Goal: Use online tool/utility: Utilize a website feature to perform a specific function

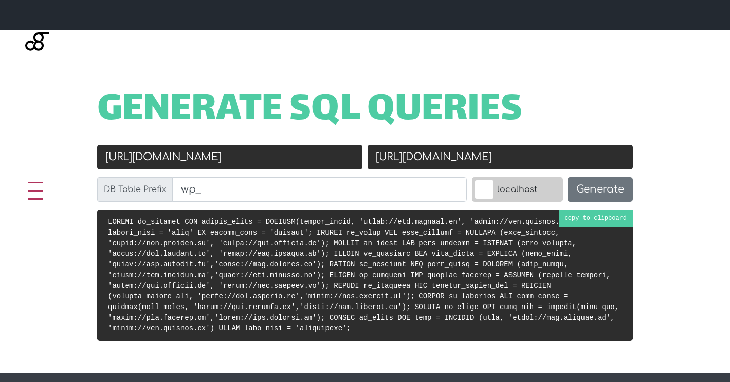
scroll to position [372, 0]
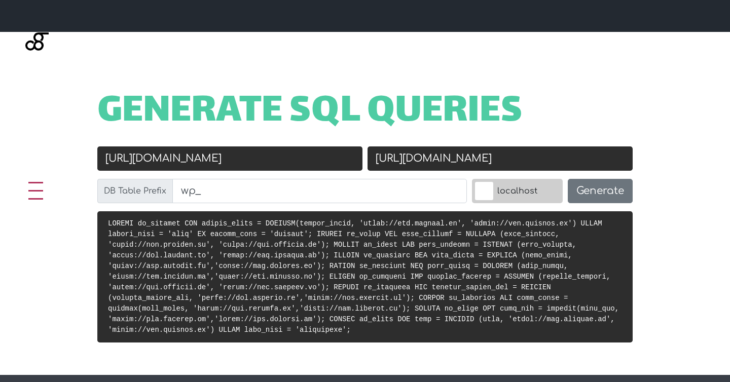
click at [166, 157] on input "[URL][DOMAIN_NAME]" at bounding box center [229, 158] width 265 height 24
type input "[URL][DOMAIN_NAME]"
click at [606, 195] on button "Generate" at bounding box center [600, 191] width 65 height 24
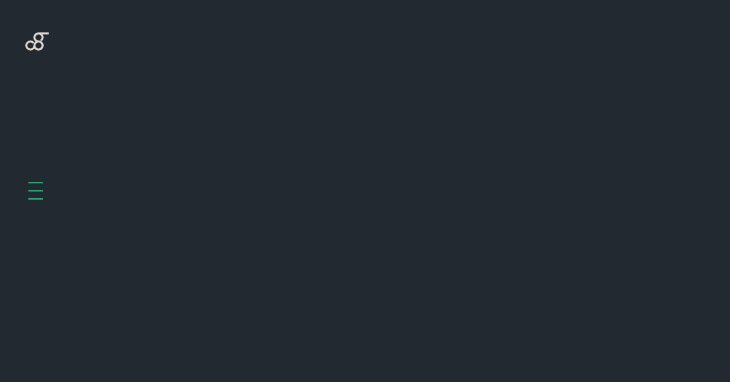
scroll to position [404, 0]
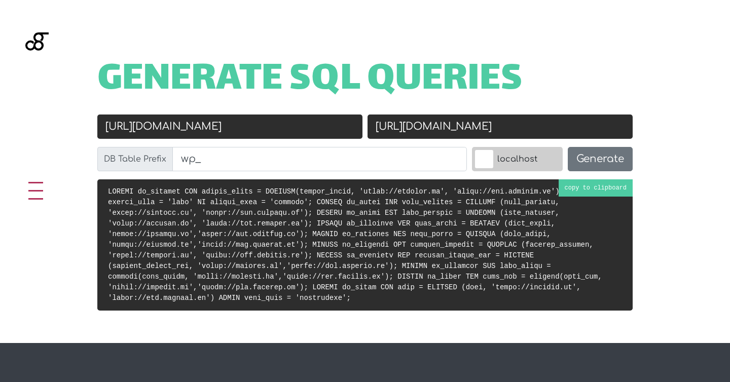
click at [599, 186] on pre at bounding box center [364, 244] width 535 height 131
click at [144, 130] on input "[URL][DOMAIN_NAME]" at bounding box center [229, 127] width 265 height 24
type input "[URL][DOMAIN_NAME]"
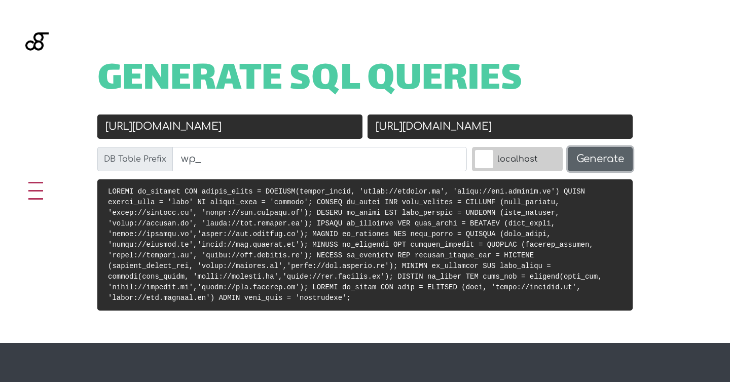
click at [586, 162] on button "Generate" at bounding box center [600, 159] width 65 height 24
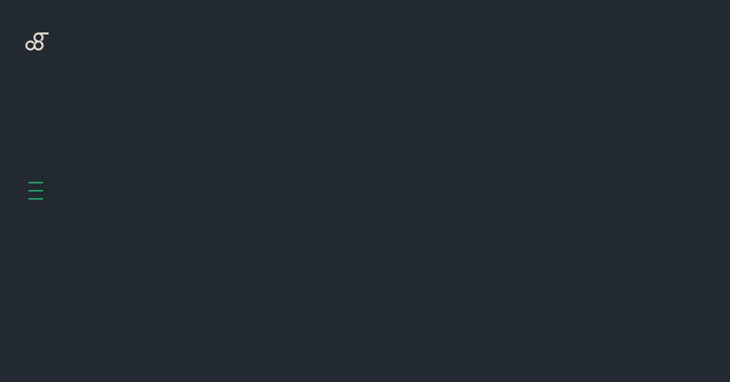
scroll to position [404, 0]
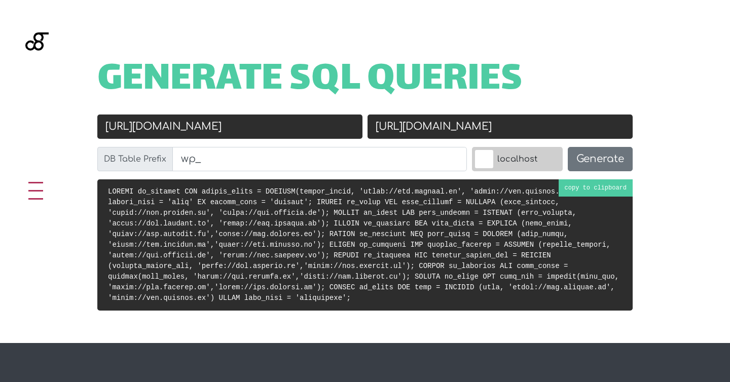
click at [583, 185] on pre at bounding box center [364, 244] width 535 height 131
click at [166, 127] on input "[URL][DOMAIN_NAME]" at bounding box center [229, 127] width 265 height 24
type input "https://roulify.it"
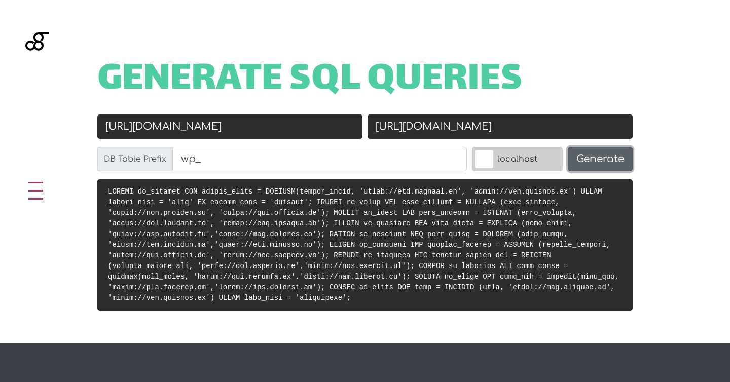
click at [607, 160] on button "Generate" at bounding box center [600, 159] width 65 height 24
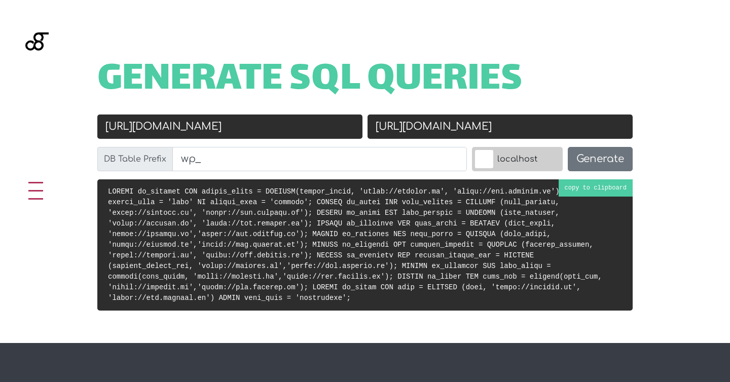
scroll to position [404, 0]
click at [574, 182] on pre at bounding box center [364, 244] width 535 height 131
click at [145, 128] on input "https://roulify.it" at bounding box center [229, 127] width 265 height 24
type input "[URL][DOMAIN_NAME]"
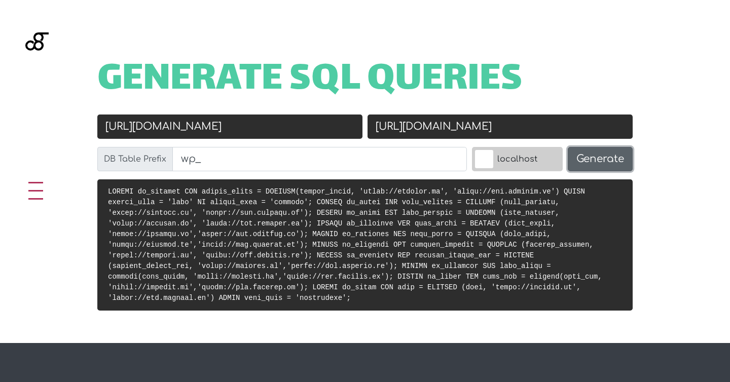
click at [595, 165] on button "Generate" at bounding box center [600, 159] width 65 height 24
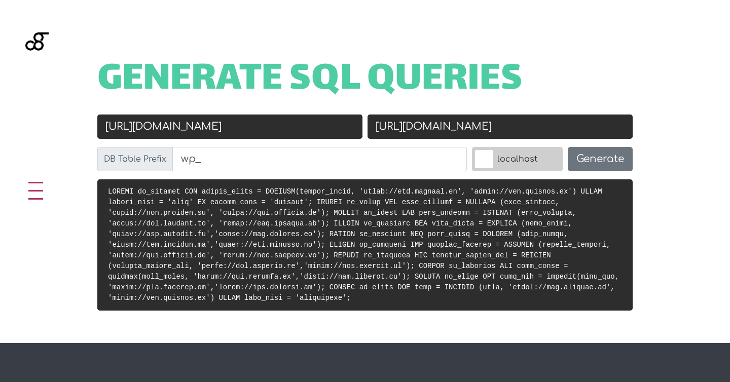
scroll to position [404, 0]
click at [162, 126] on input "[URL][DOMAIN_NAME]" at bounding box center [229, 127] width 265 height 24
type input "[URL].[DOMAIN_NAME]"
click at [582, 156] on button "Generate" at bounding box center [600, 159] width 65 height 24
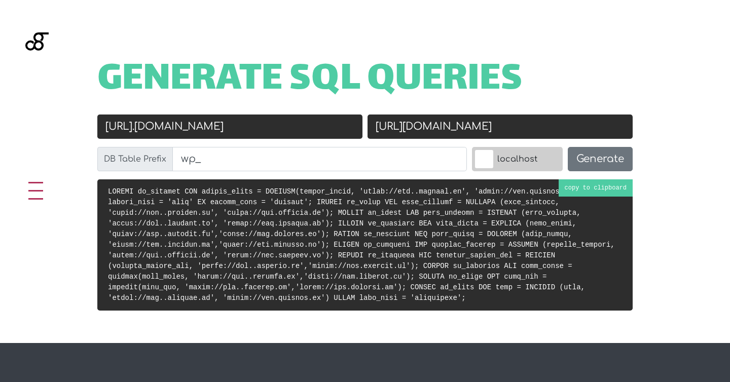
scroll to position [404, 0]
click at [171, 127] on input "[URL].[DOMAIN_NAME]" at bounding box center [229, 127] width 265 height 24
type input "[URL][DOMAIN_NAME]"
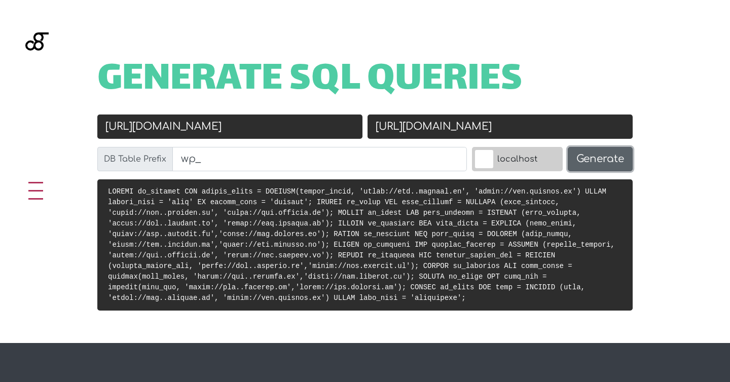
click at [587, 161] on button "Generate" at bounding box center [600, 159] width 65 height 24
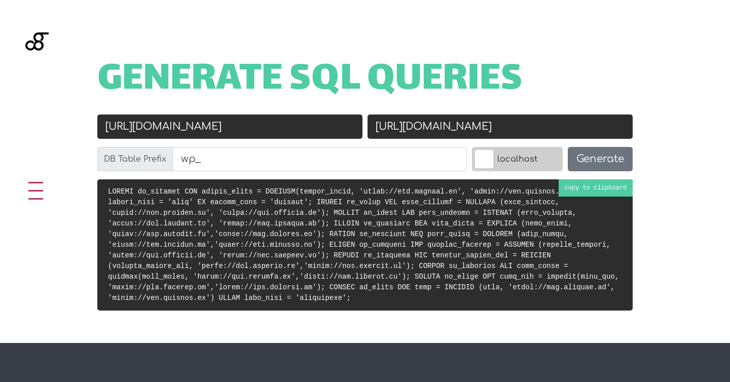
scroll to position [404, 0]
click at [580, 188] on code at bounding box center [363, 244] width 511 height 115
click at [168, 123] on input "[URL][DOMAIN_NAME]" at bounding box center [229, 127] width 265 height 24
type input "[URL][DOMAIN_NAME]"
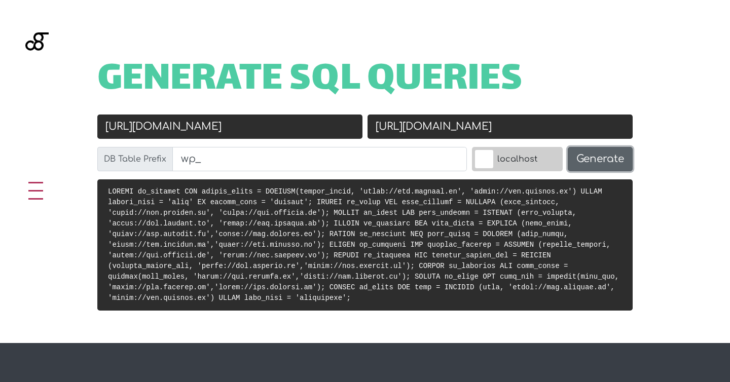
click at [588, 157] on button "Generate" at bounding box center [600, 159] width 65 height 24
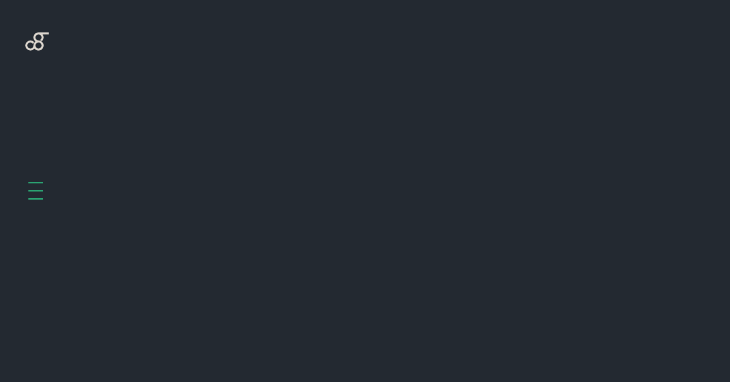
scroll to position [404, 0]
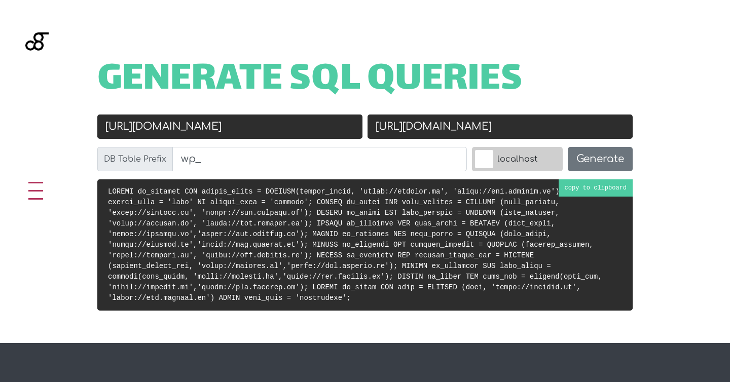
click at [575, 190] on code at bounding box center [355, 244] width 494 height 115
click at [146, 127] on input "[URL][DOMAIN_NAME]" at bounding box center [229, 127] width 265 height 24
type input "[URL][DOMAIN_NAME]"
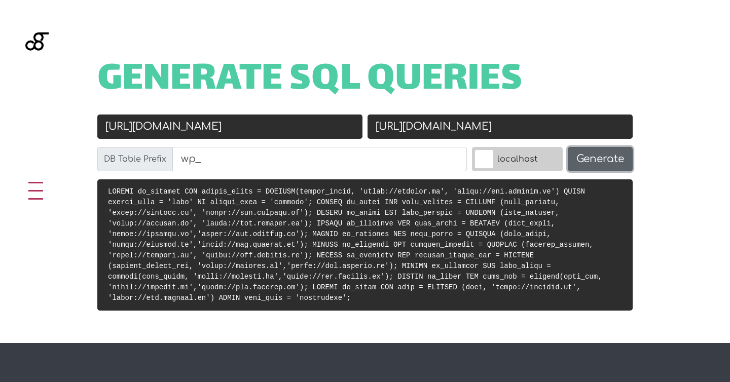
click at [603, 156] on button "Generate" at bounding box center [600, 159] width 65 height 24
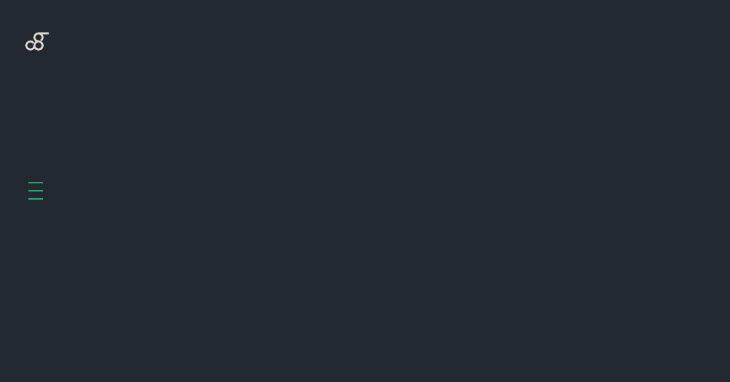
scroll to position [404, 0]
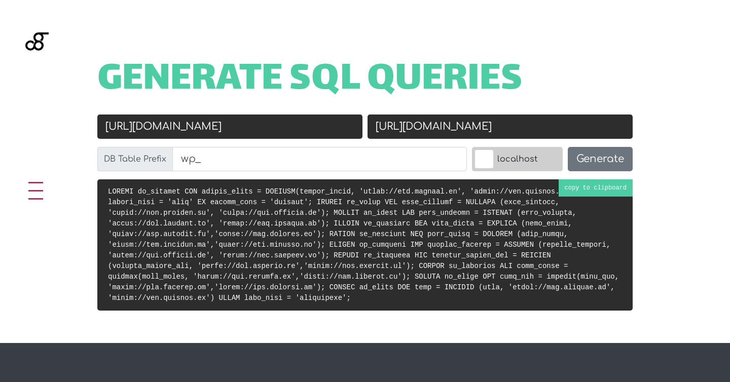
click at [580, 191] on code at bounding box center [363, 244] width 511 height 115
click at [168, 126] on input "[URL][DOMAIN_NAME]" at bounding box center [229, 127] width 265 height 24
type input "[URL][DOMAIN_NAME]"
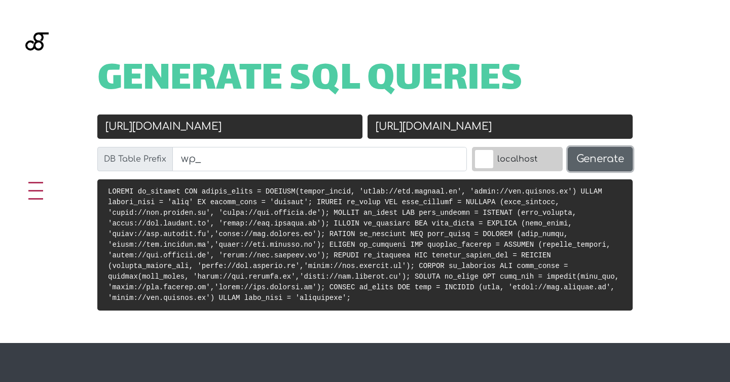
click at [620, 153] on button "Generate" at bounding box center [600, 159] width 65 height 24
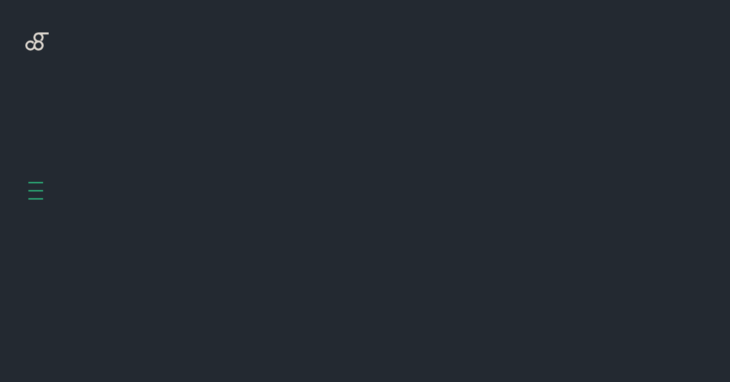
scroll to position [404, 0]
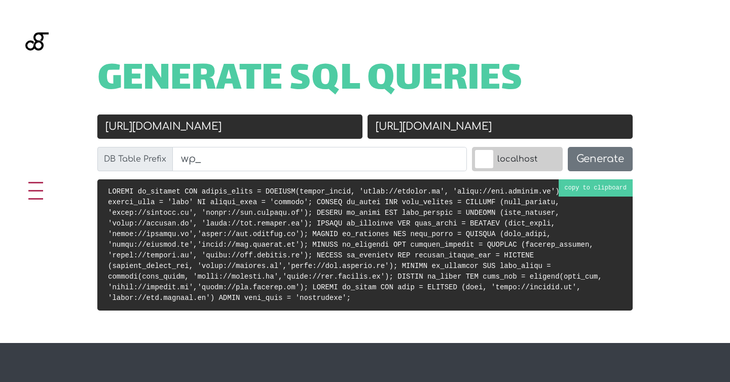
click at [591, 184] on pre at bounding box center [364, 244] width 535 height 131
click at [146, 127] on input "[URL][DOMAIN_NAME]" at bounding box center [229, 127] width 265 height 24
type input "[URL][DOMAIN_NAME]"
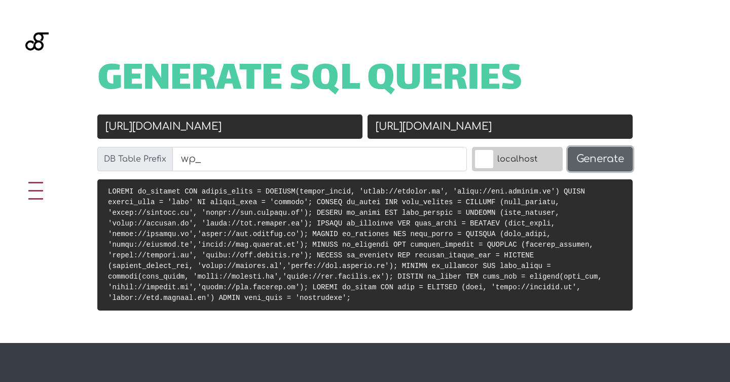
click at [619, 170] on button "Generate" at bounding box center [600, 159] width 65 height 24
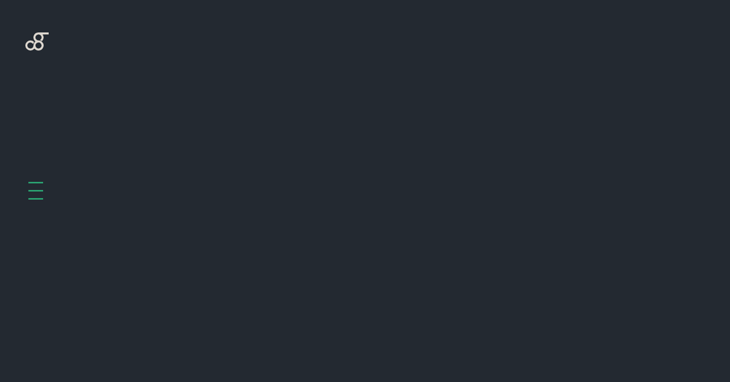
scroll to position [404, 0]
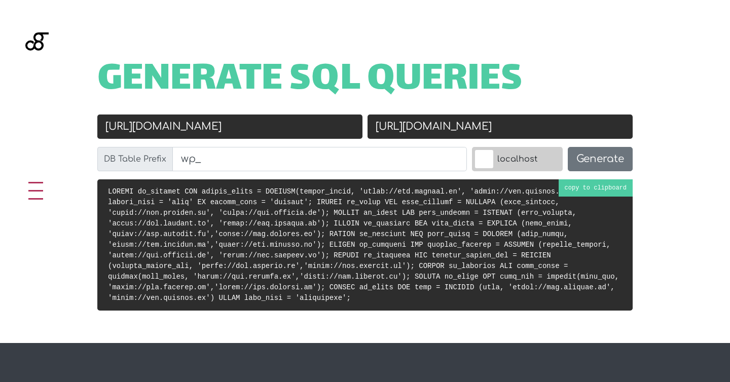
click at [579, 191] on code at bounding box center [363, 244] width 511 height 115
click at [168, 129] on input "[URL][DOMAIN_NAME]" at bounding box center [229, 127] width 265 height 24
type input "[URL][DOMAIN_NAME]"
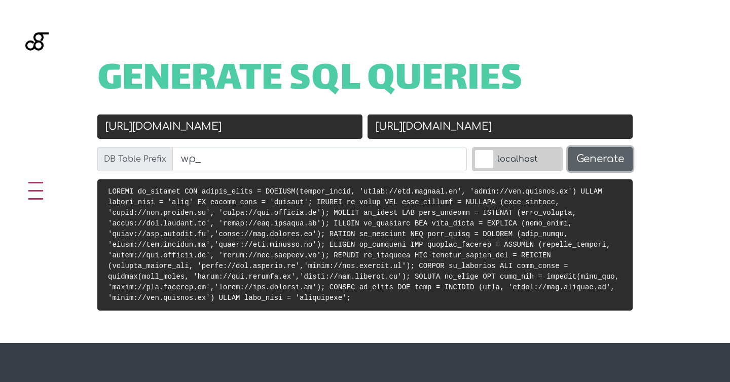
click at [590, 157] on button "Generate" at bounding box center [600, 159] width 65 height 24
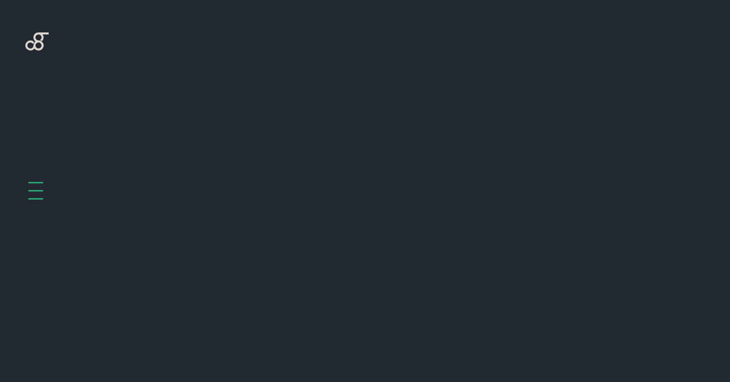
scroll to position [404, 0]
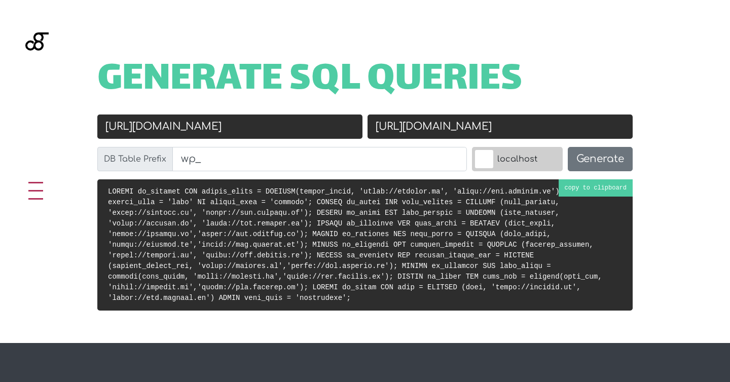
click at [547, 221] on code at bounding box center [355, 244] width 494 height 115
click at [146, 127] on input "https://roulify.it" at bounding box center [229, 127] width 265 height 24
type input "[URL][DOMAIN_NAME]"
click at [581, 214] on pre at bounding box center [364, 244] width 535 height 131
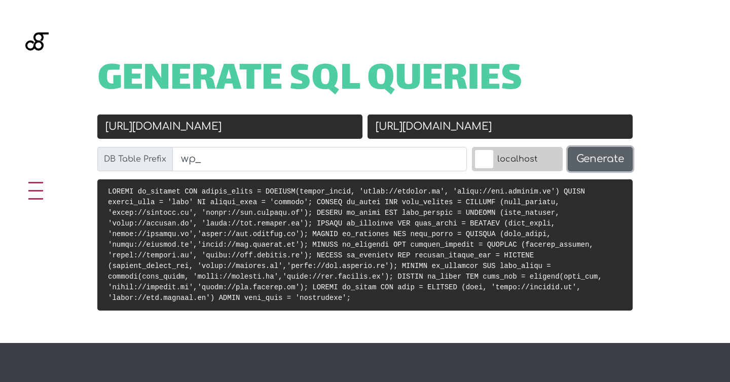
click at [594, 156] on button "Generate" at bounding box center [600, 159] width 65 height 24
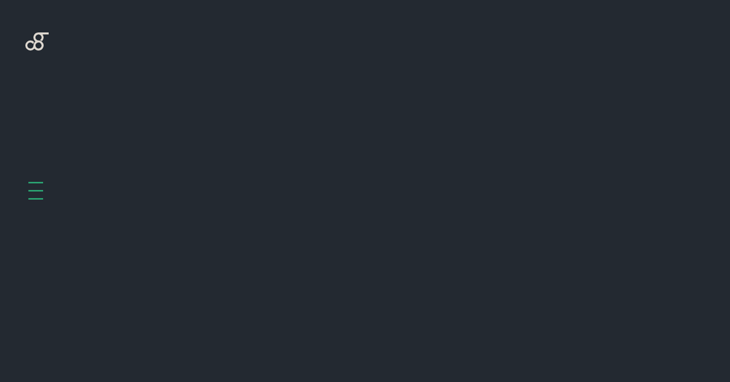
scroll to position [404, 0]
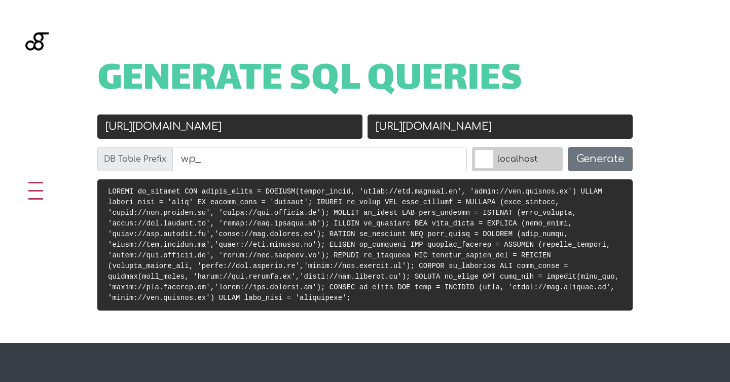
click at [579, 187] on code at bounding box center [363, 244] width 511 height 115
